Goal: Transaction & Acquisition: Purchase product/service

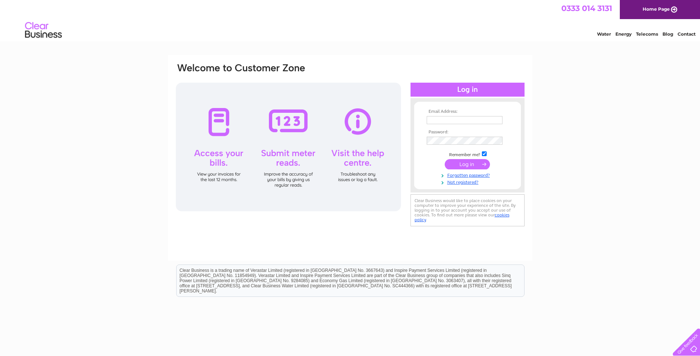
type input "122topgear@gmail.com"
click at [467, 164] on input "submit" at bounding box center [466, 164] width 45 height 10
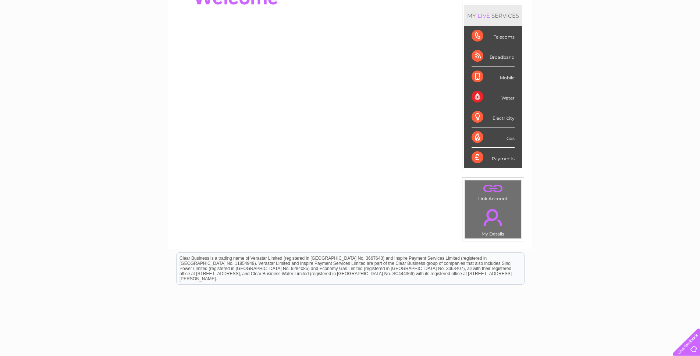
scroll to position [44, 0]
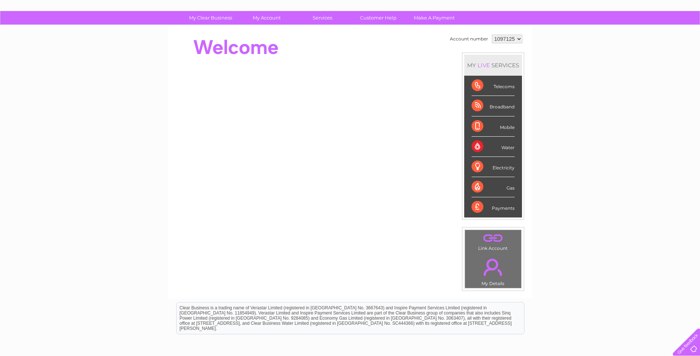
click at [504, 205] on div "Payments" at bounding box center [492, 207] width 43 height 20
click at [482, 209] on div "Payments" at bounding box center [492, 207] width 43 height 20
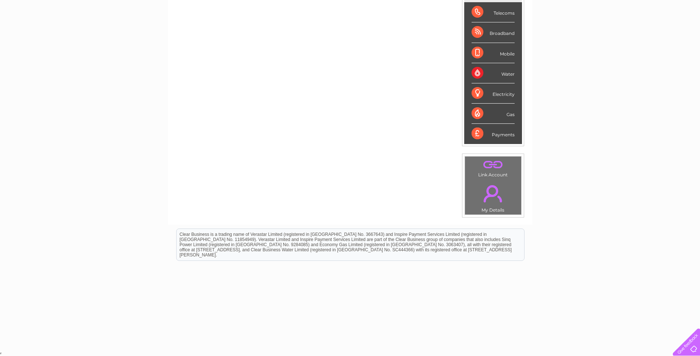
click at [506, 61] on div "Mobile" at bounding box center [492, 53] width 43 height 20
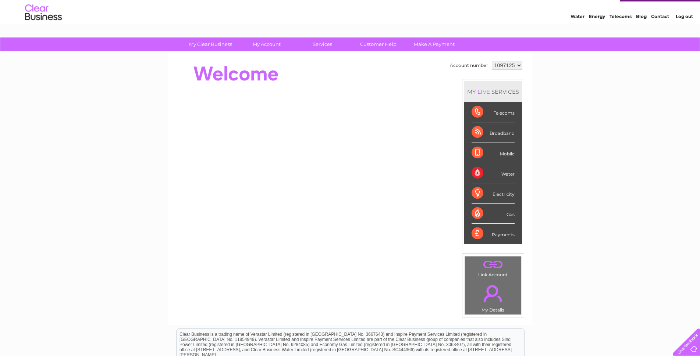
scroll to position [0, 0]
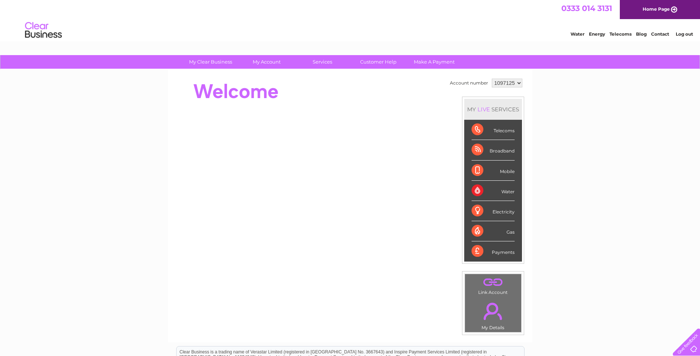
click at [518, 85] on select "1097125" at bounding box center [506, 83] width 31 height 9
click at [528, 96] on div "Account number 1097125 MY LIVE SERVICES Telecoms Broadband Mobile Water Electri…" at bounding box center [350, 205] width 364 height 273
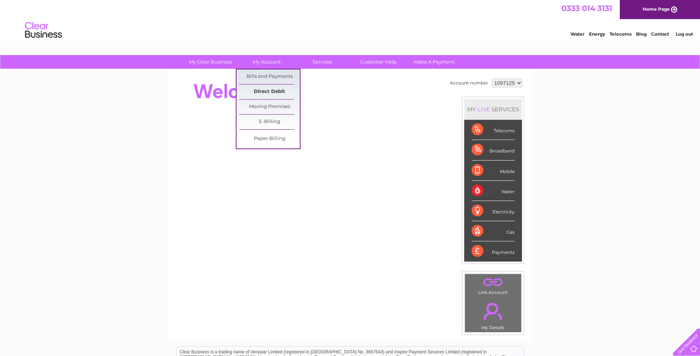
click at [256, 86] on link "Direct Debit" at bounding box center [269, 92] width 61 height 15
click at [255, 73] on link "Bills and Payments" at bounding box center [269, 76] width 61 height 15
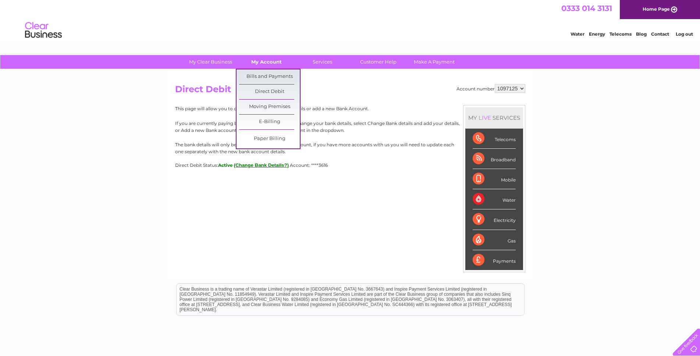
click at [272, 63] on link "My Account" at bounding box center [266, 62] width 61 height 14
click at [273, 74] on link "Bills and Payments" at bounding box center [269, 76] width 61 height 15
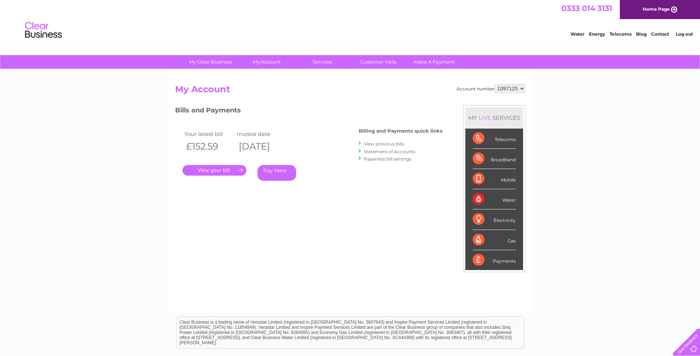
click at [233, 168] on link "." at bounding box center [214, 170] width 64 height 11
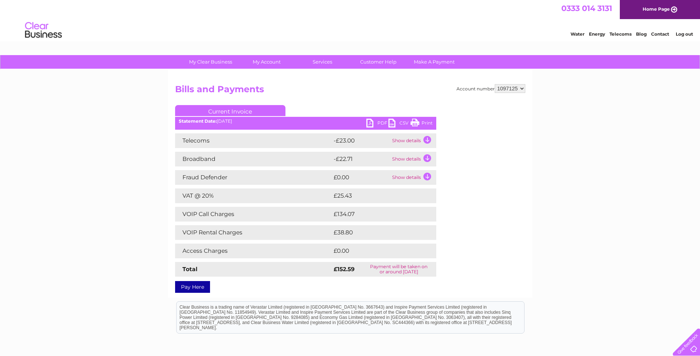
click at [428, 156] on td "Show details" at bounding box center [413, 159] width 46 height 15
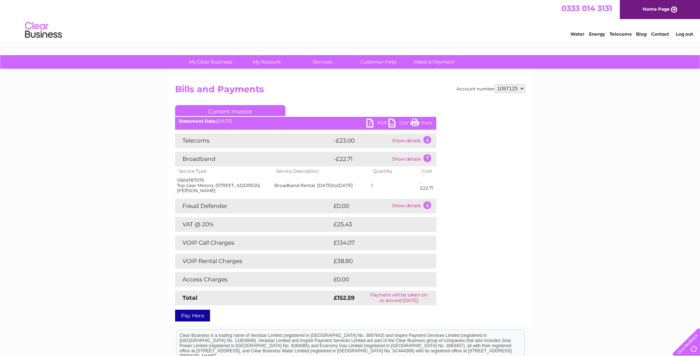
click at [430, 158] on td "Show details" at bounding box center [413, 159] width 46 height 15
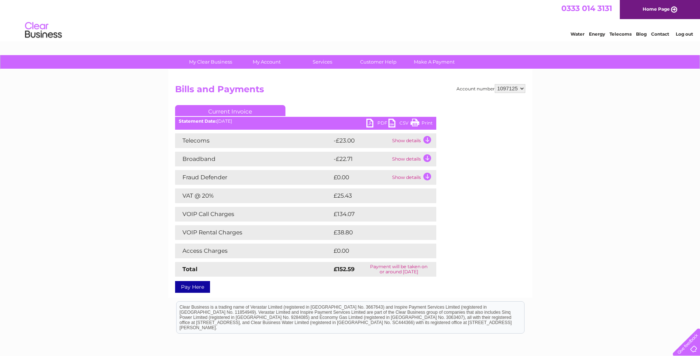
click at [428, 175] on td "Show details" at bounding box center [413, 177] width 46 height 15
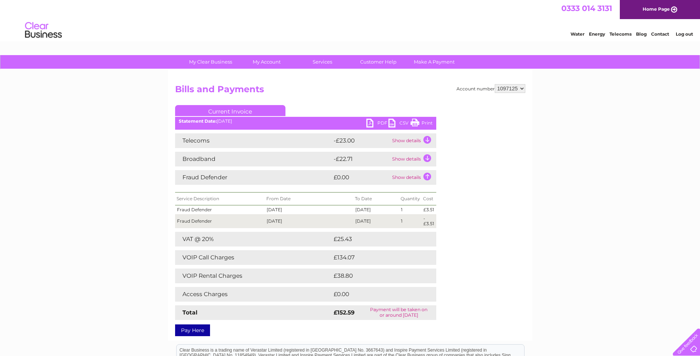
click at [427, 171] on td "Show details" at bounding box center [413, 177] width 46 height 15
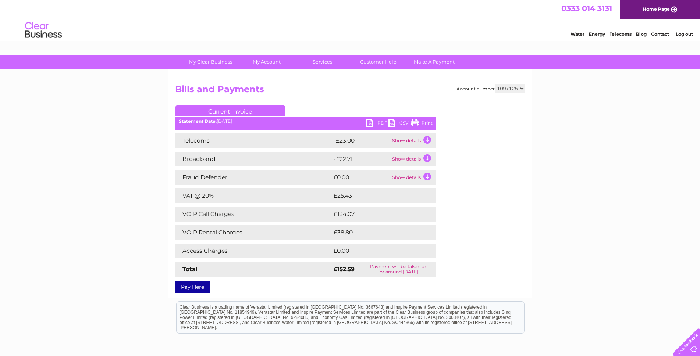
click at [430, 138] on td "Show details" at bounding box center [413, 140] width 46 height 15
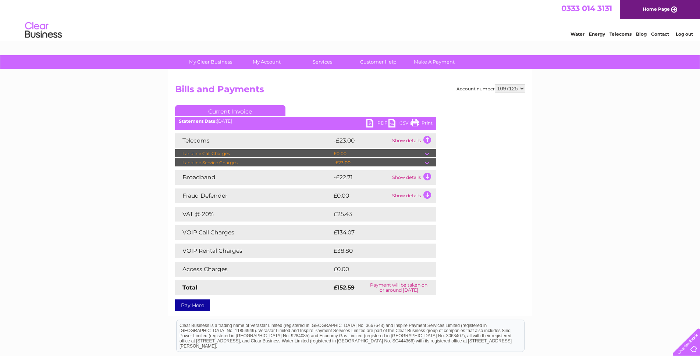
click at [429, 136] on td "Show details" at bounding box center [413, 140] width 46 height 15
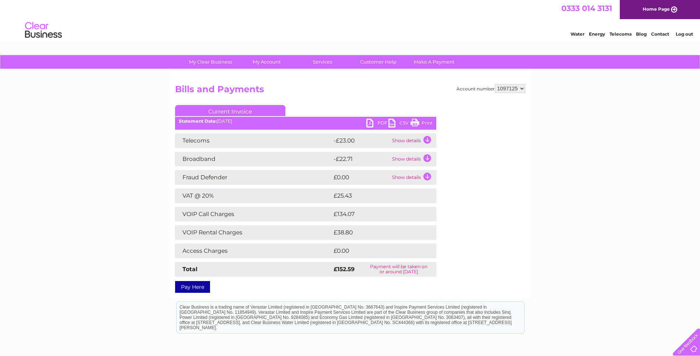
click at [429, 136] on td "Show details" at bounding box center [413, 140] width 46 height 15
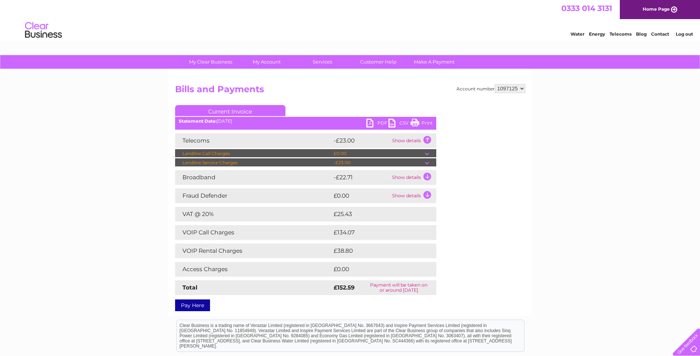
click at [429, 136] on td "Show details" at bounding box center [413, 140] width 46 height 15
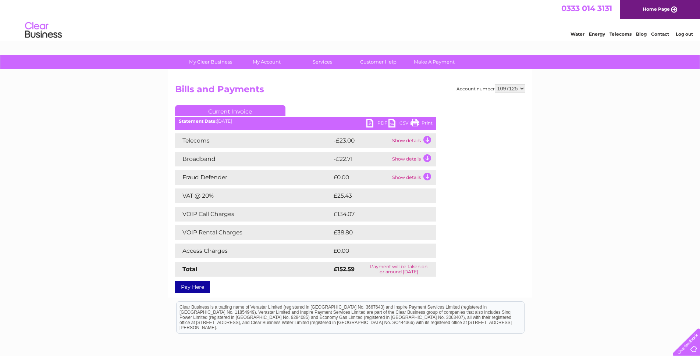
click at [426, 158] on td "Show details" at bounding box center [413, 159] width 46 height 15
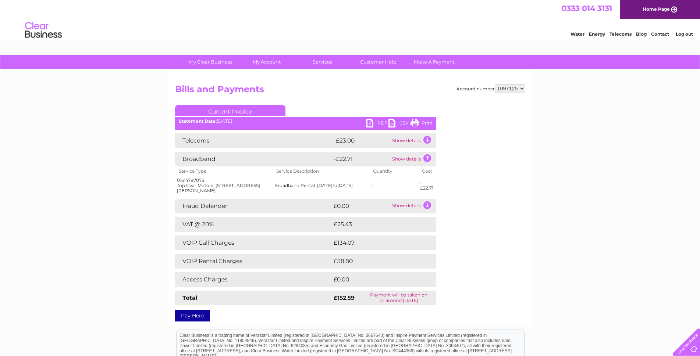
click at [432, 161] on td "Show details" at bounding box center [413, 159] width 46 height 15
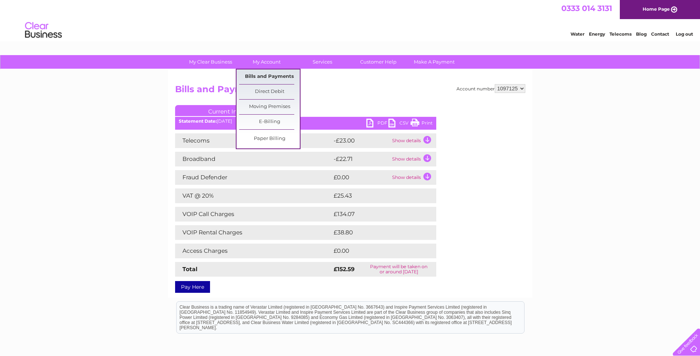
click at [267, 74] on link "Bills and Payments" at bounding box center [269, 76] width 61 height 15
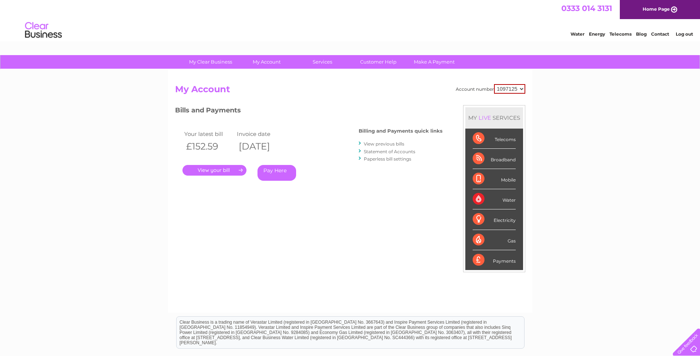
click at [267, 172] on link "Pay Here" at bounding box center [276, 173] width 39 height 16
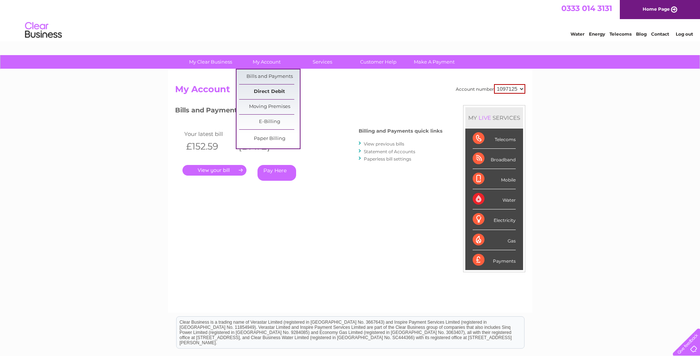
click at [264, 90] on link "Direct Debit" at bounding box center [269, 92] width 61 height 15
